Goal: Task Accomplishment & Management: Manage account settings

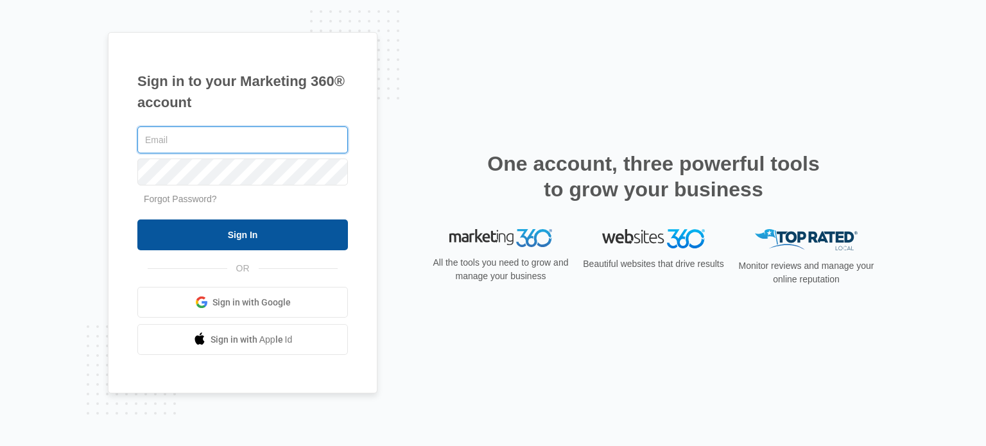
type input "[EMAIL_ADDRESS][DOMAIN_NAME]"
click at [326, 241] on input "Sign In" at bounding box center [242, 234] width 210 height 31
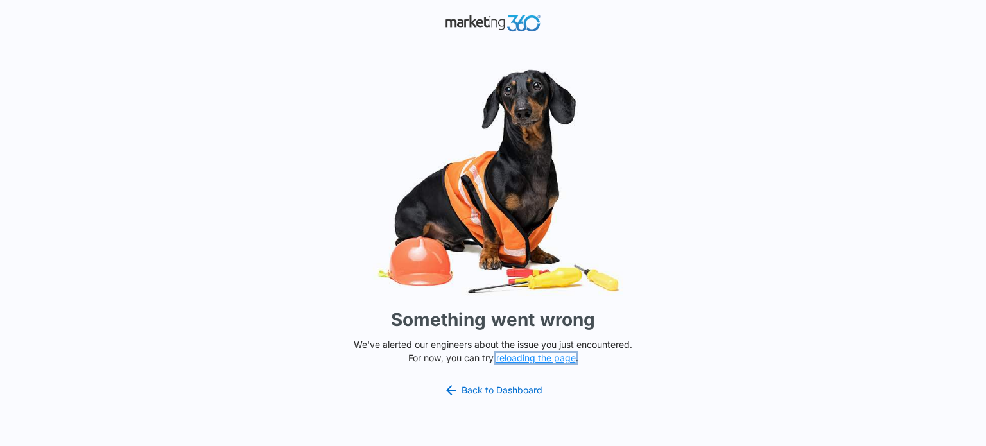
click at [542, 358] on button "reloading the page" at bounding box center [536, 358] width 80 height 10
click at [513, 384] on link "Back to Dashboard" at bounding box center [492, 389] width 99 height 15
click at [567, 357] on button "reloading the page" at bounding box center [536, 358] width 80 height 10
